Goal: Task Accomplishment & Management: Use online tool/utility

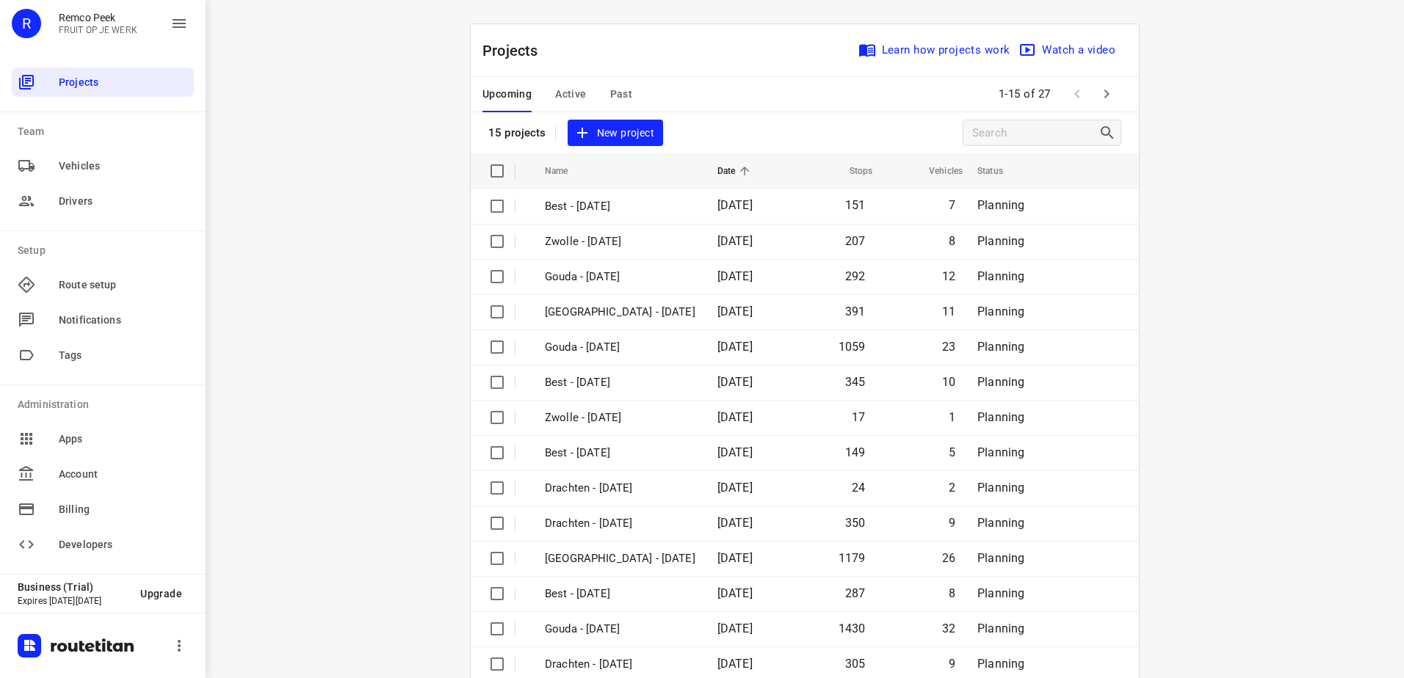
click at [567, 90] on span "Active" at bounding box center [570, 94] width 31 height 18
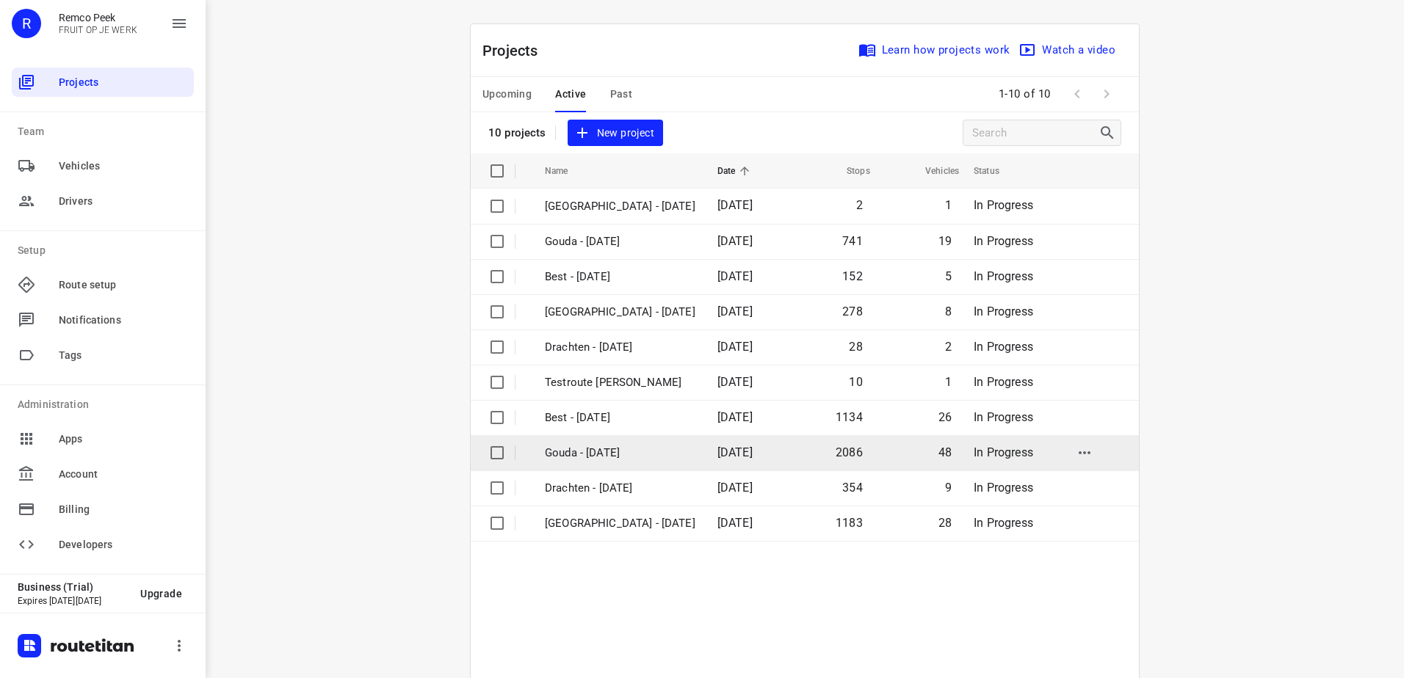
click at [615, 457] on p "Gouda - [DATE]" at bounding box center [620, 453] width 151 height 17
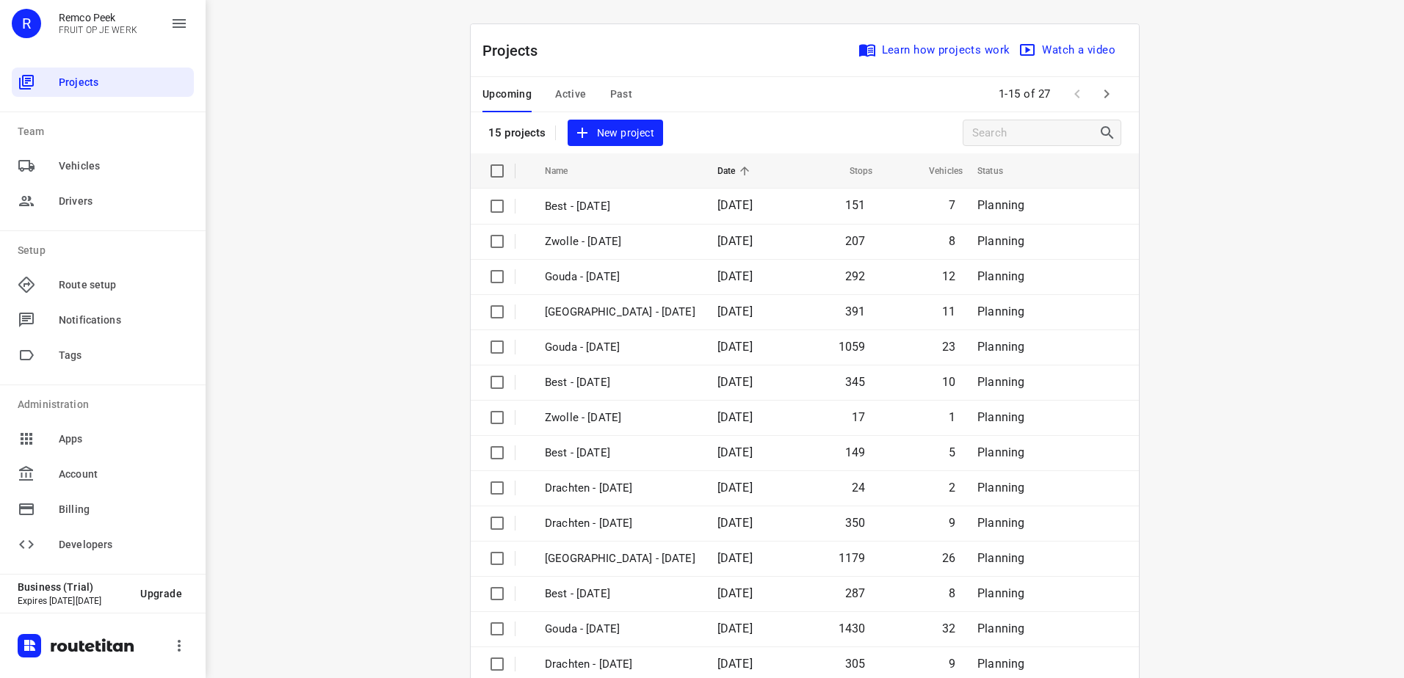
click at [555, 94] on span "Active" at bounding box center [570, 94] width 31 height 18
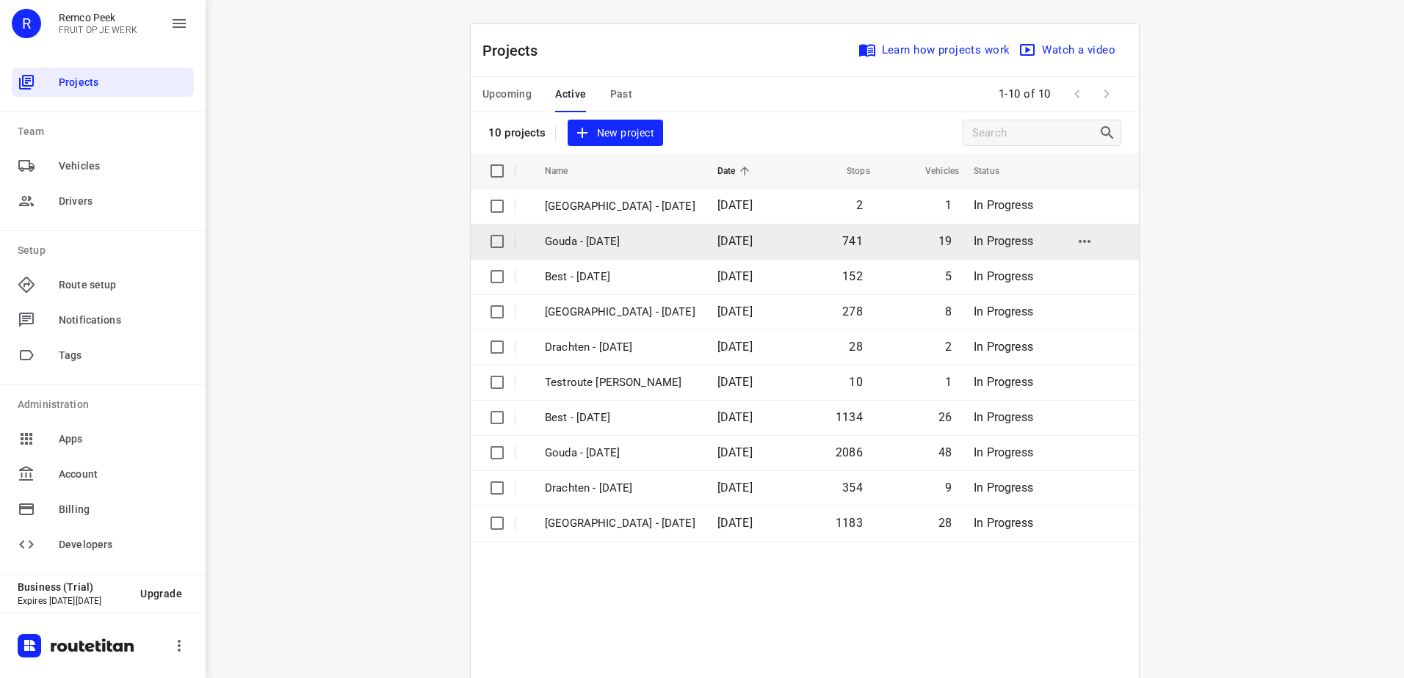
click at [612, 239] on p "Gouda - [DATE]" at bounding box center [620, 241] width 151 height 17
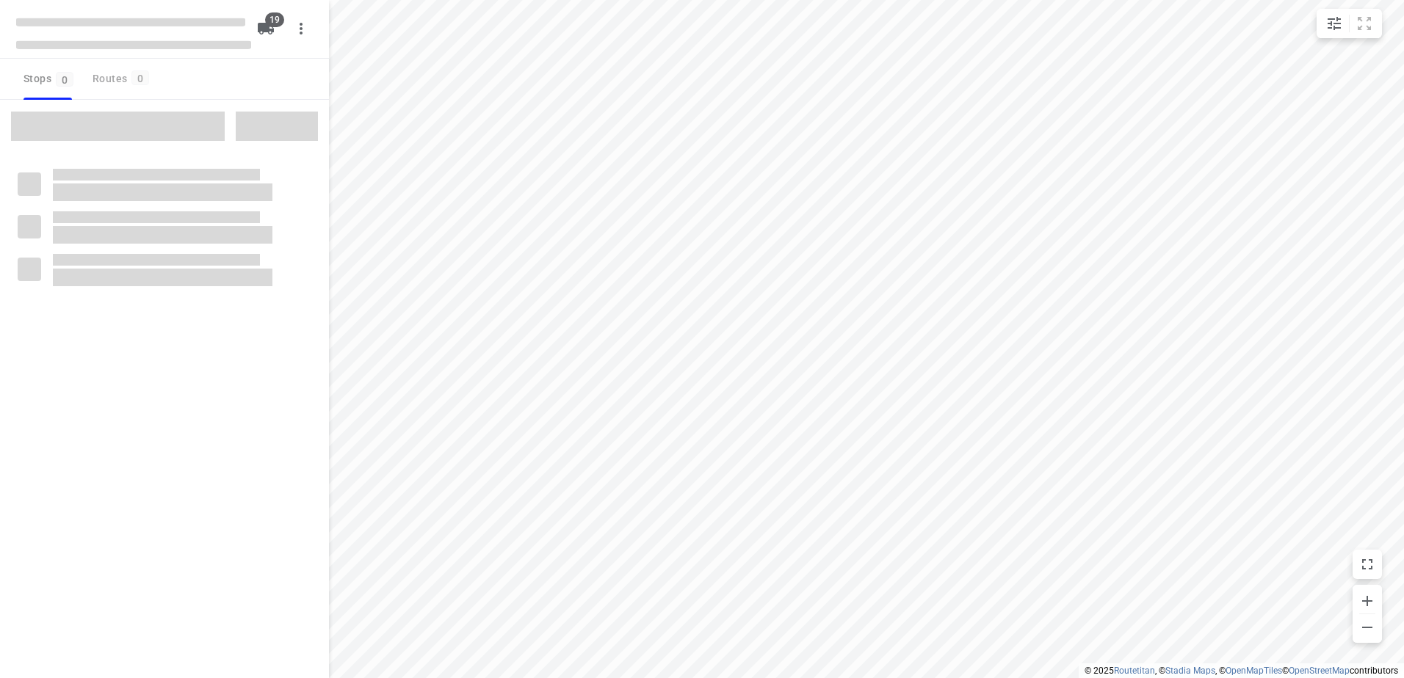
checkbox input "true"
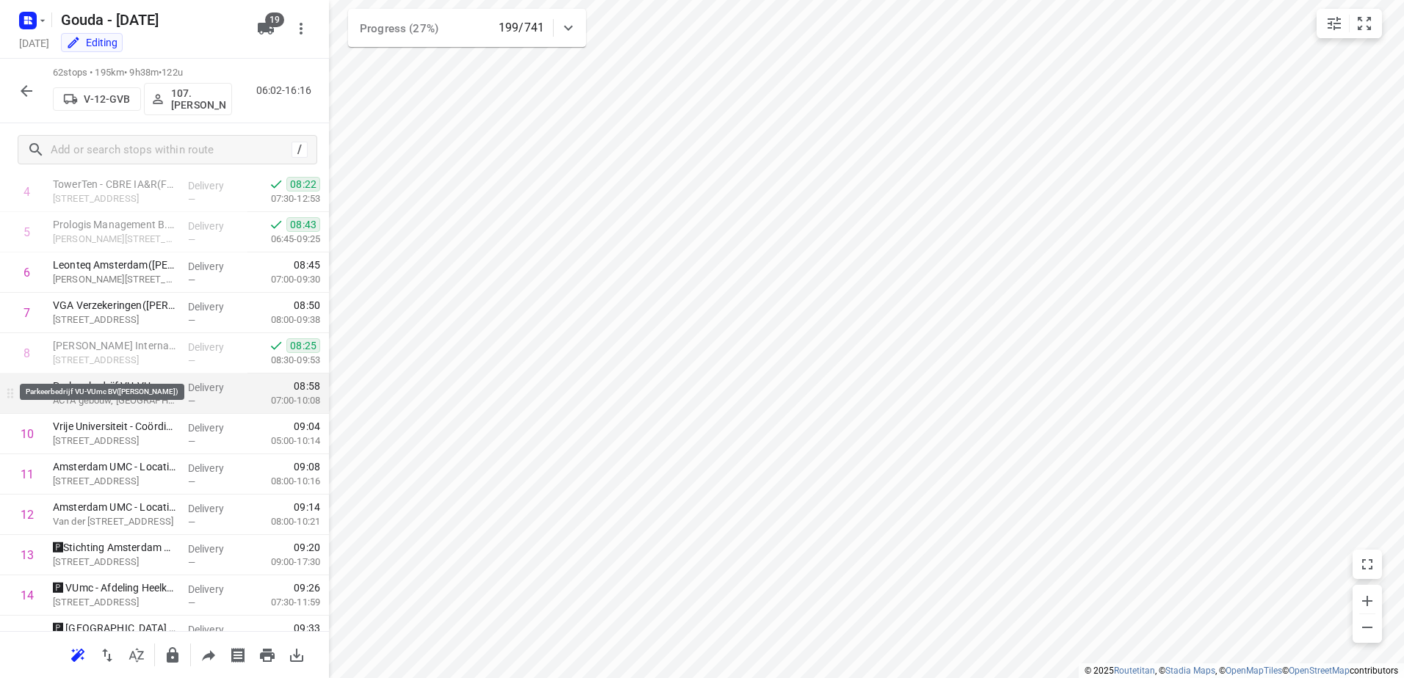
scroll to position [220, 0]
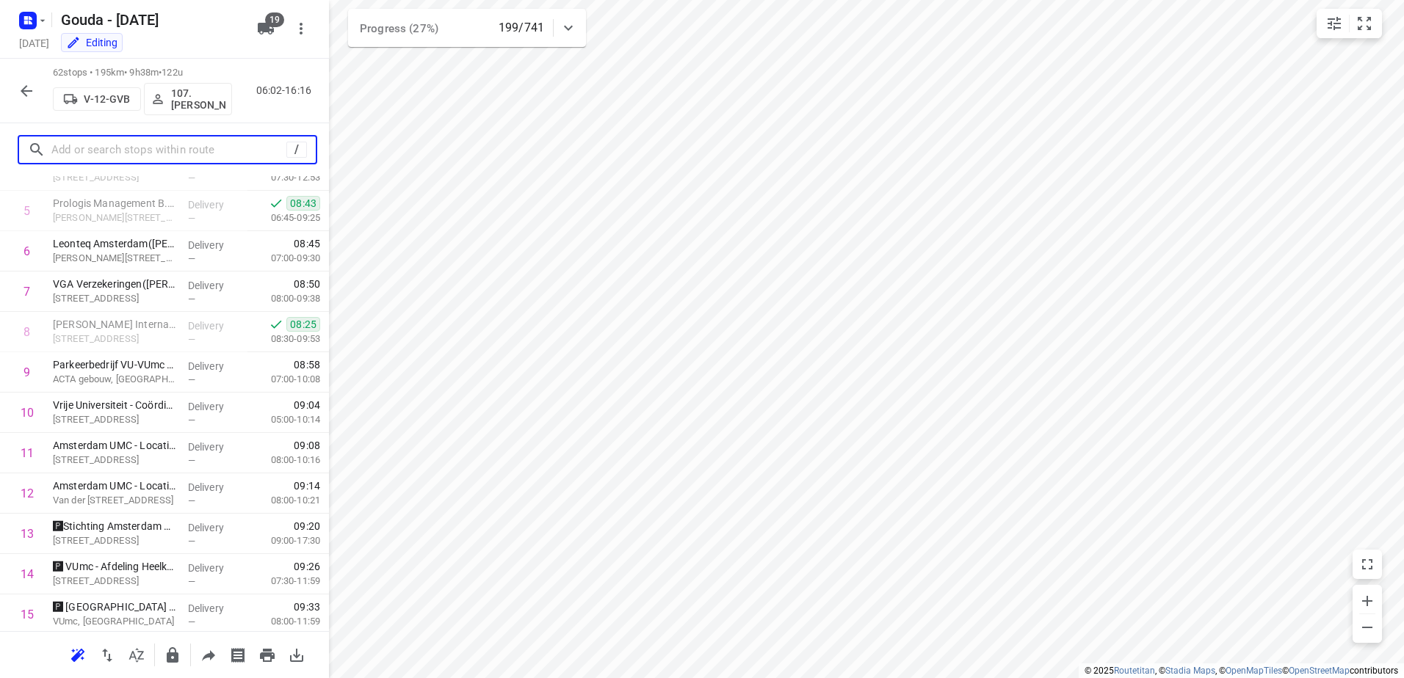
click at [117, 145] on input "text" at bounding box center [168, 150] width 235 height 23
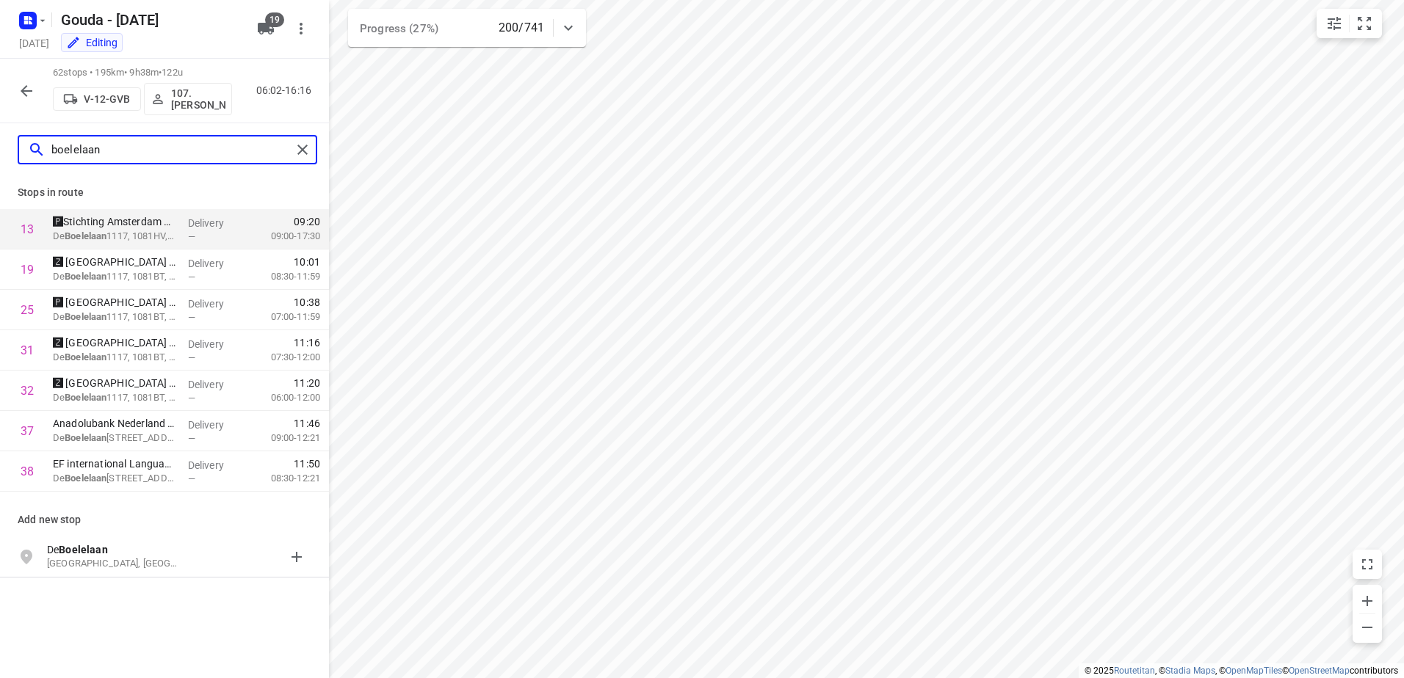
type input "boelelaan"
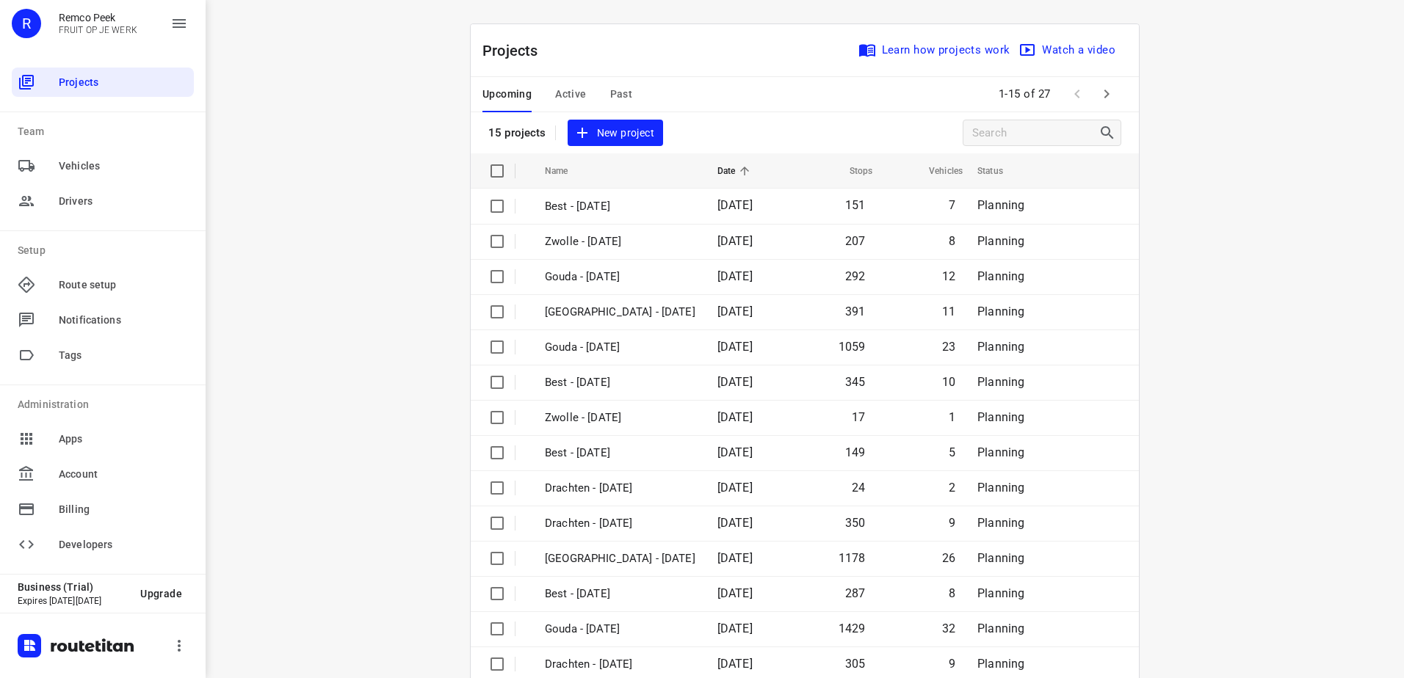
click at [570, 92] on span "Active" at bounding box center [570, 94] width 31 height 18
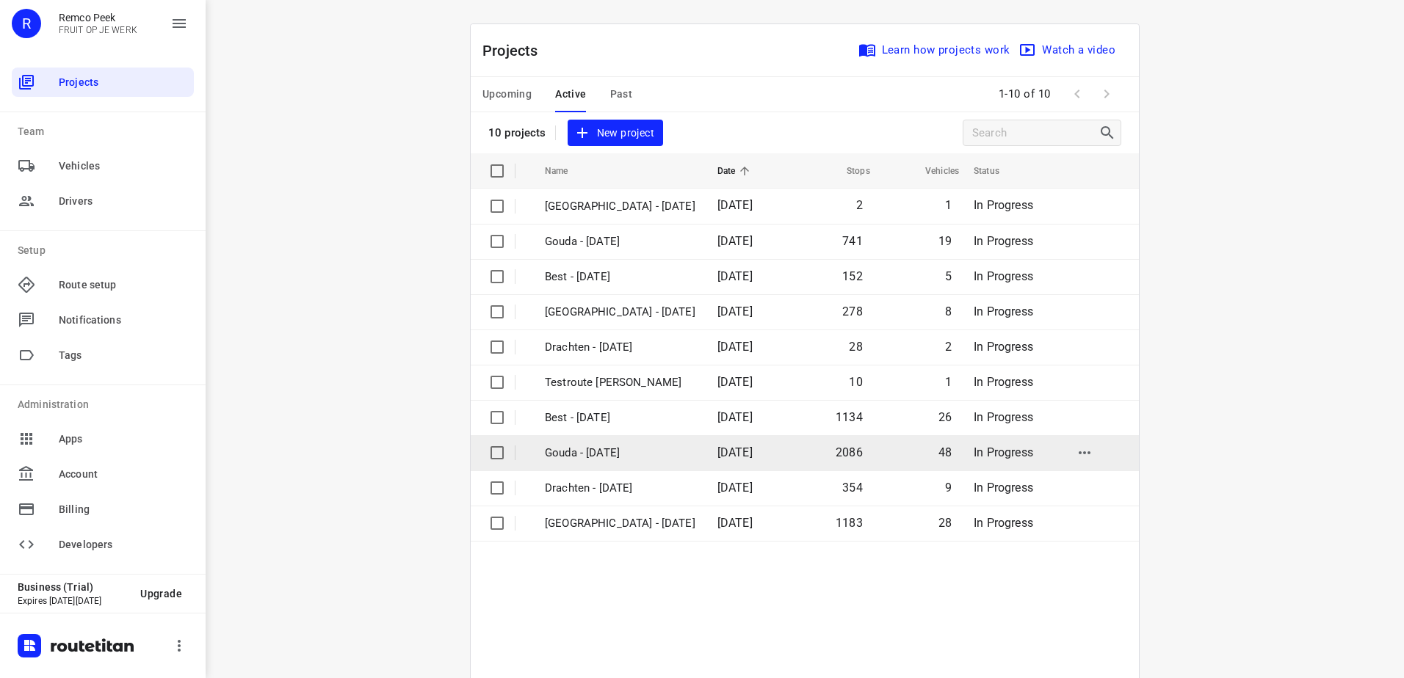
click at [653, 440] on td "Gouda - [DATE]" at bounding box center [617, 452] width 175 height 35
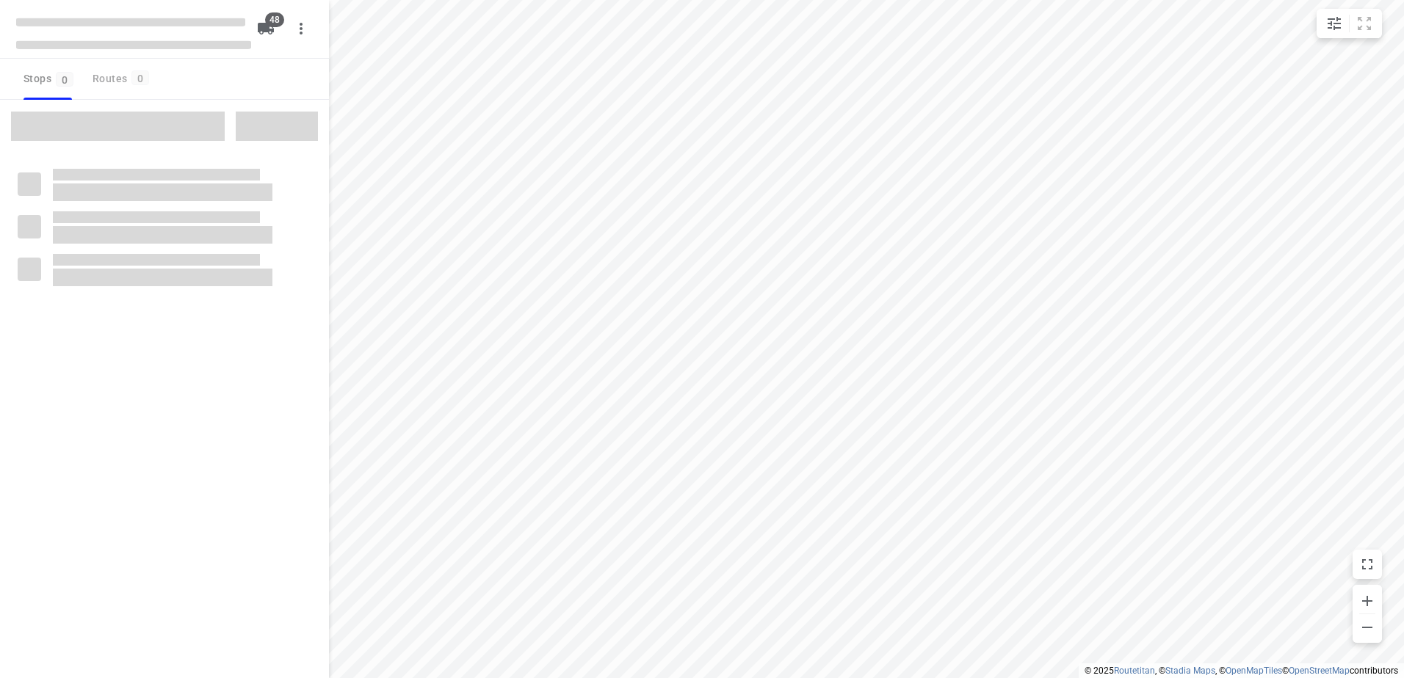
checkbox input "true"
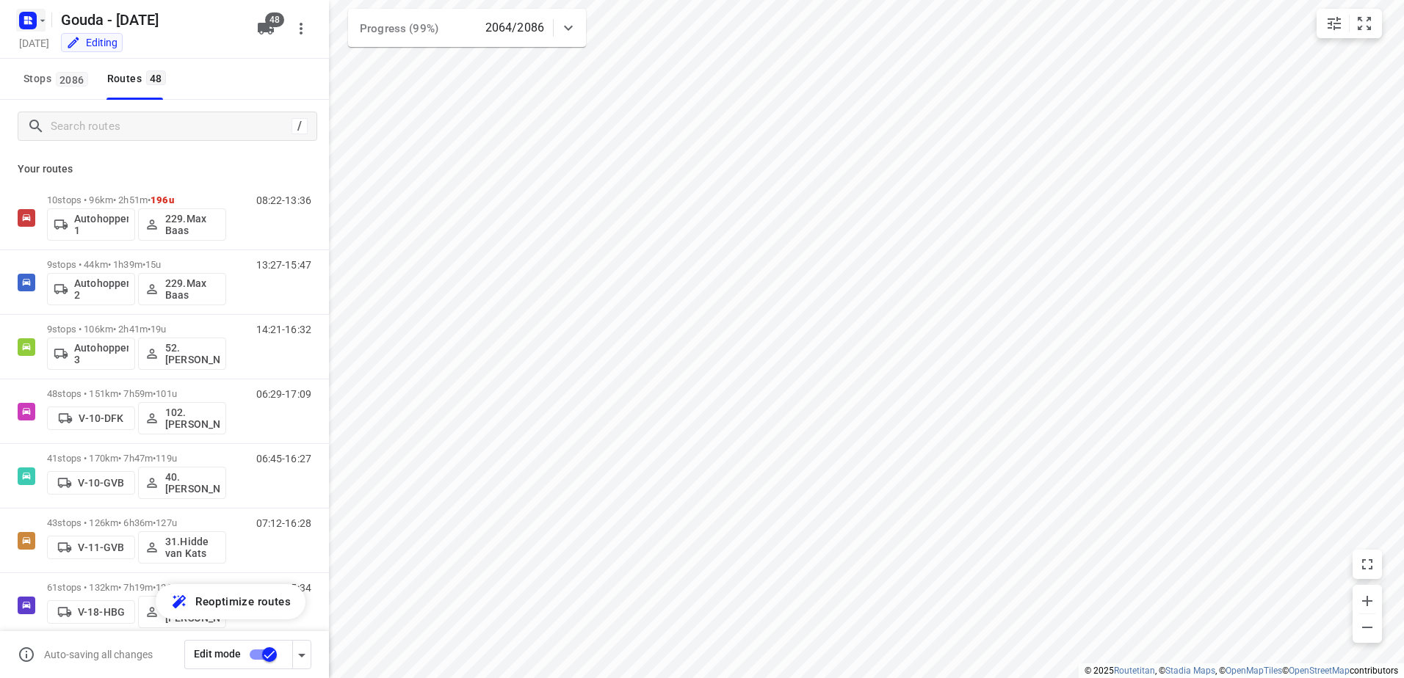
click at [37, 15] on icon "button" at bounding box center [43, 21] width 12 height 12
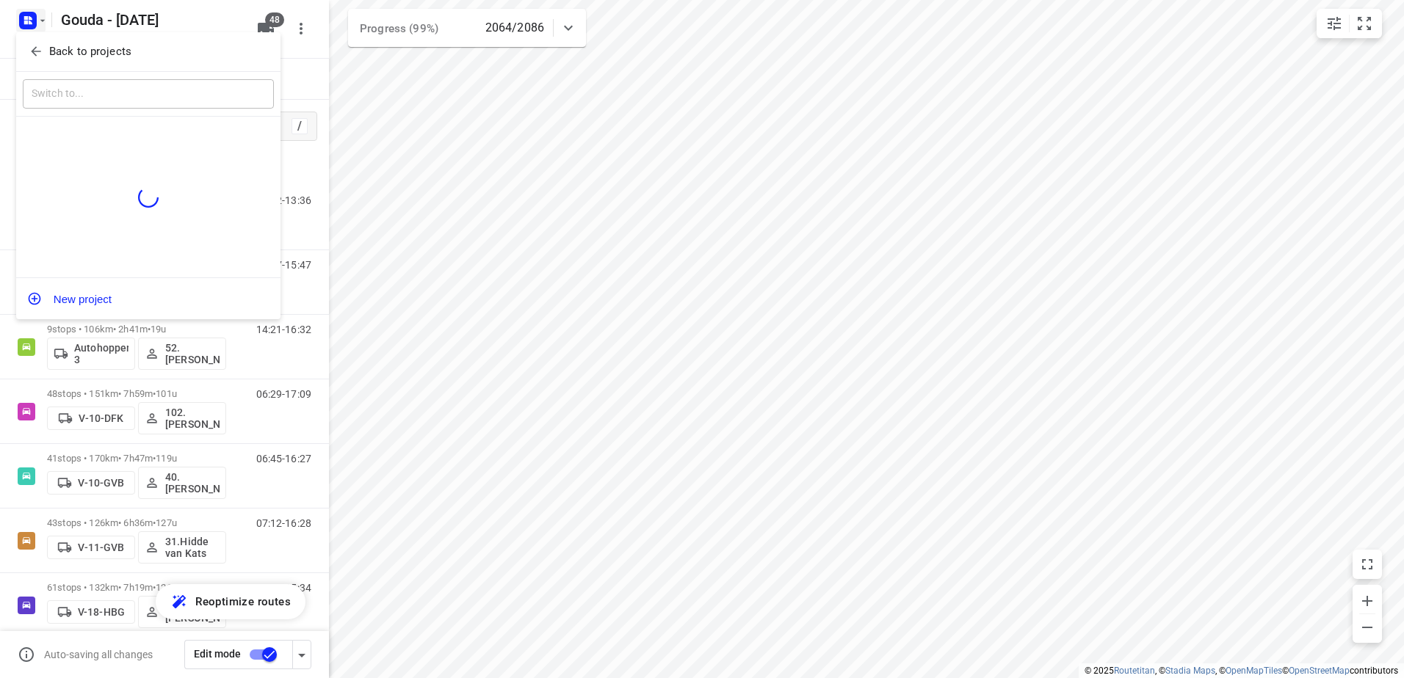
click at [63, 37] on div "Back to projects" at bounding box center [148, 52] width 264 height 40
click at [64, 40] on button "Back to projects" at bounding box center [148, 52] width 251 height 24
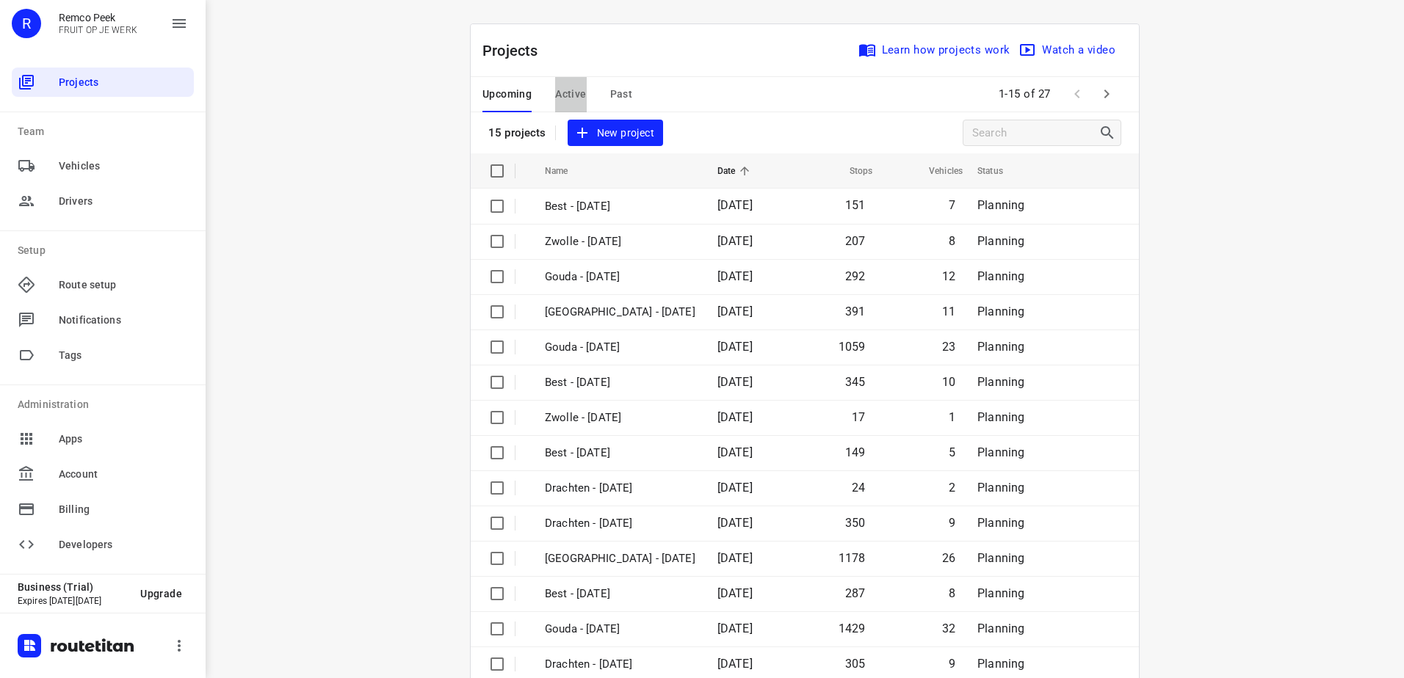
click at [572, 91] on span "Active" at bounding box center [570, 94] width 31 height 18
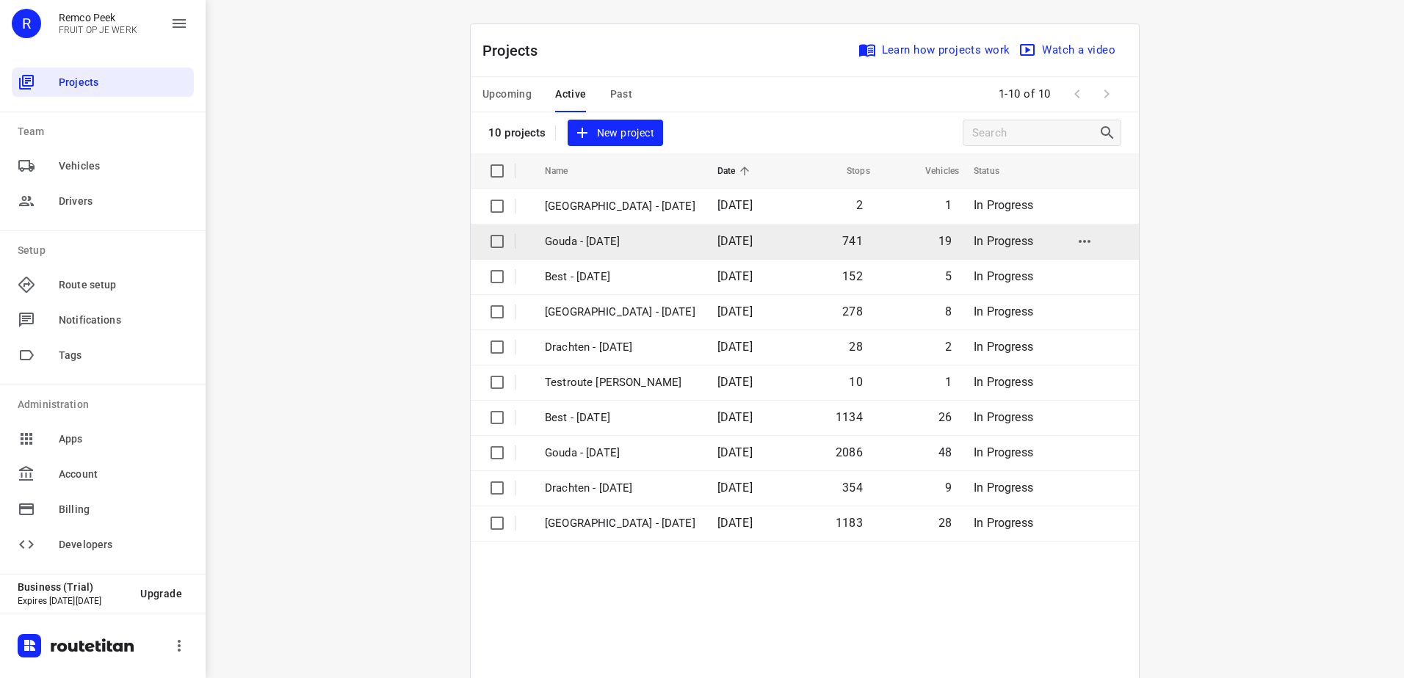
click at [634, 253] on td "Gouda - [DATE]" at bounding box center [617, 241] width 175 height 35
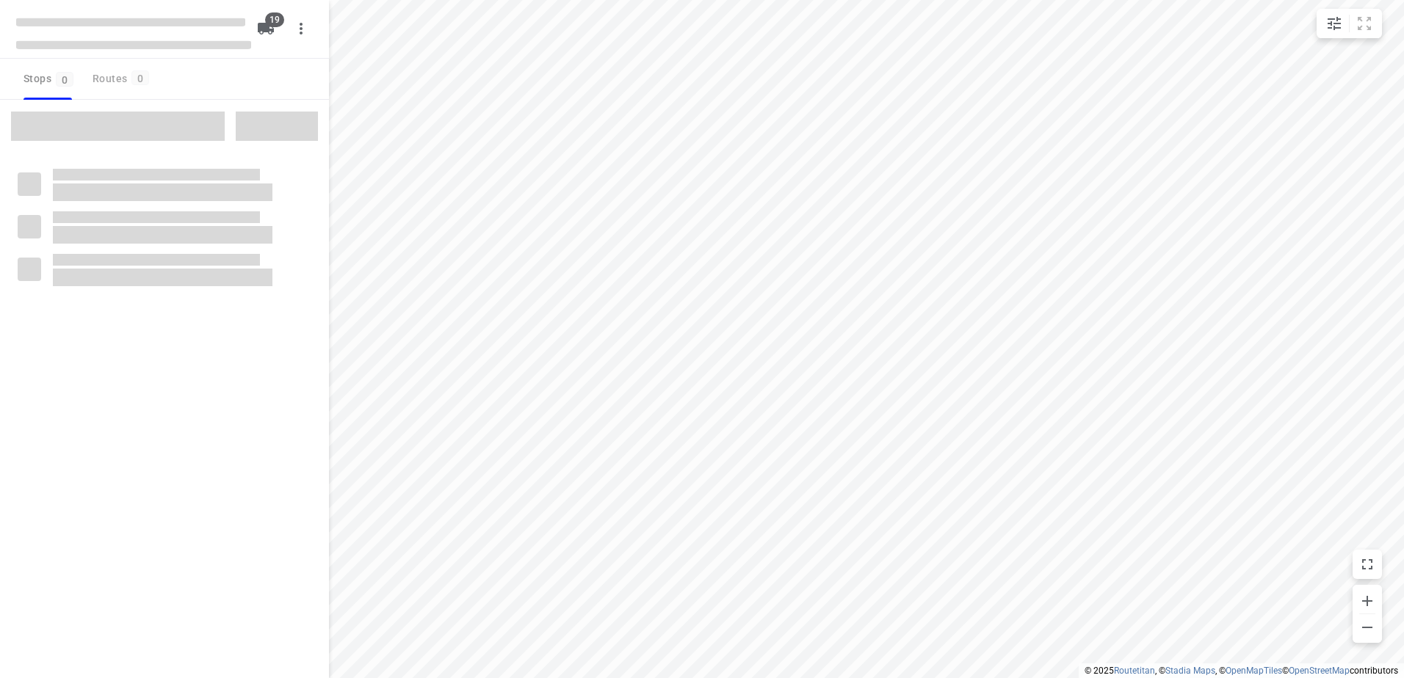
checkbox input "true"
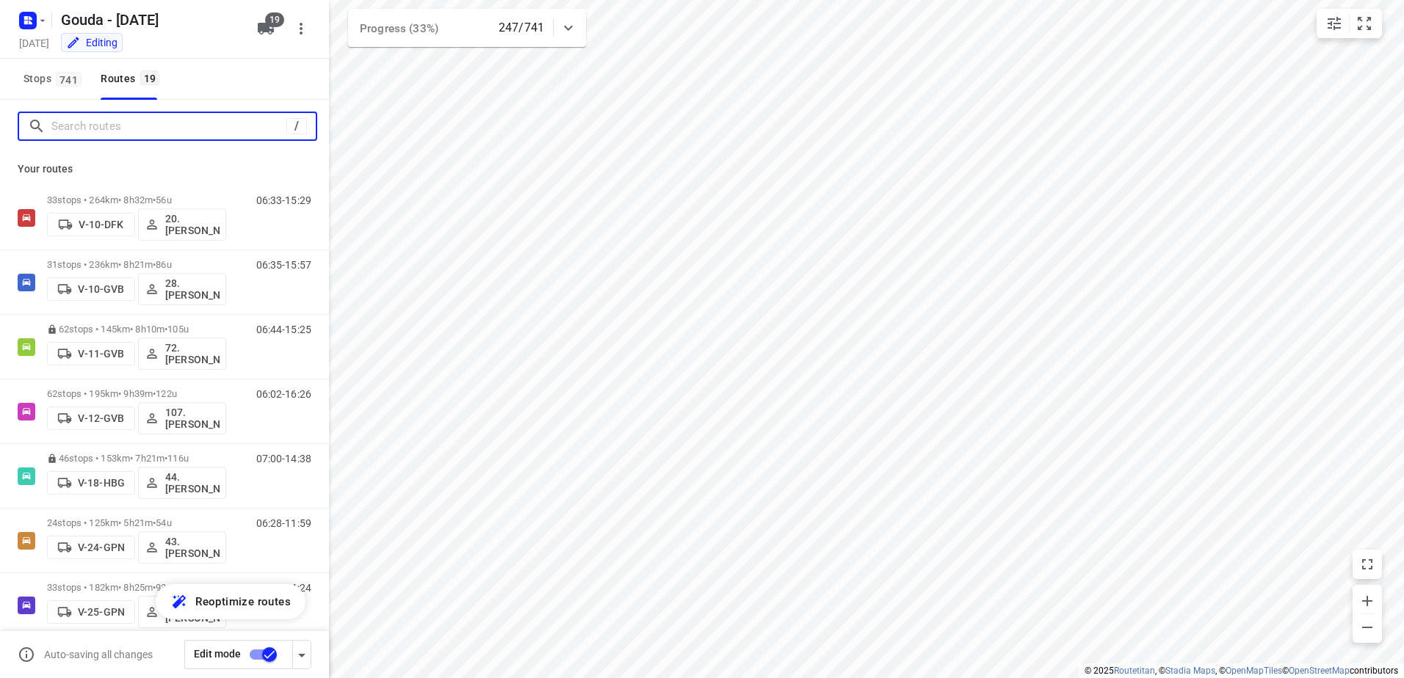
click at [174, 126] on input "Search routes" at bounding box center [168, 126] width 235 height 23
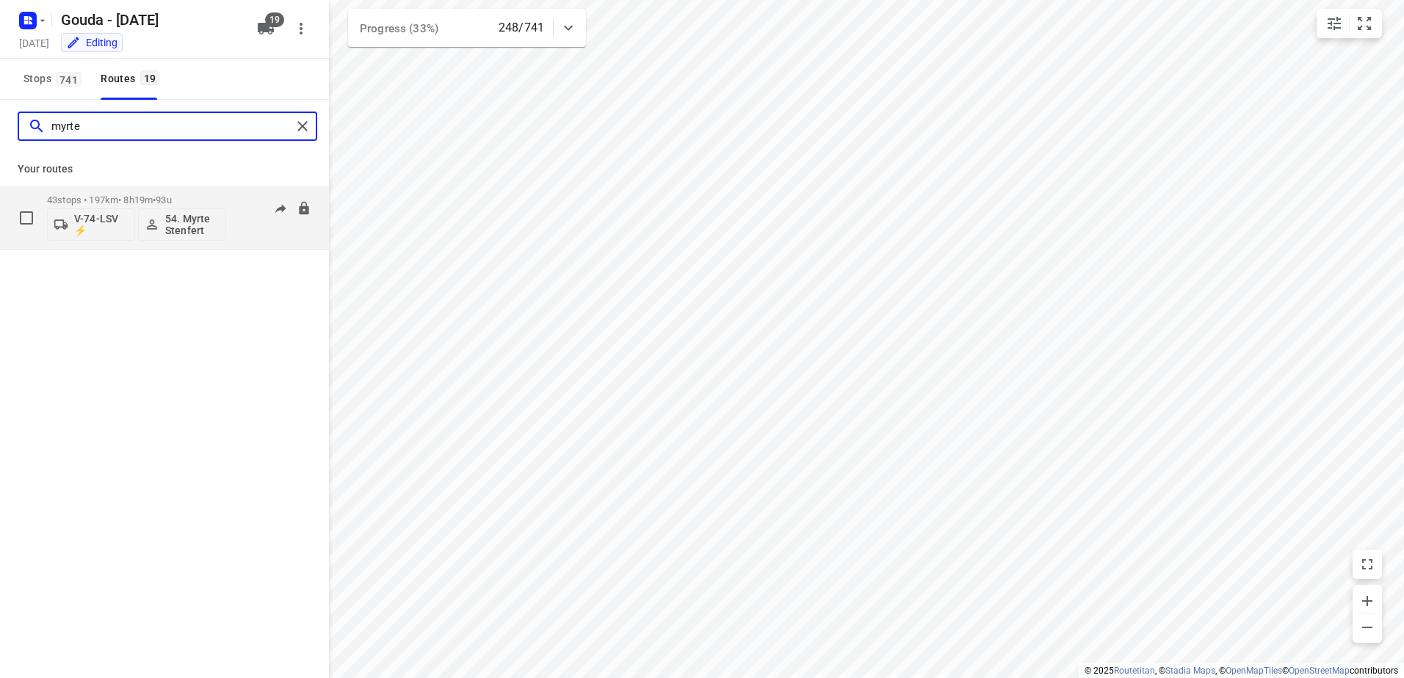
type input "myrte"
click at [118, 200] on p "43 stops • 197km • 8h19m • 93u" at bounding box center [136, 200] width 179 height 11
